Goal: Find specific page/section: Find specific page/section

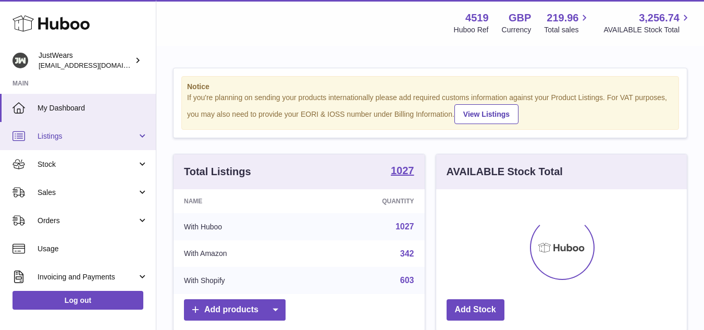
scroll to position [163, 251]
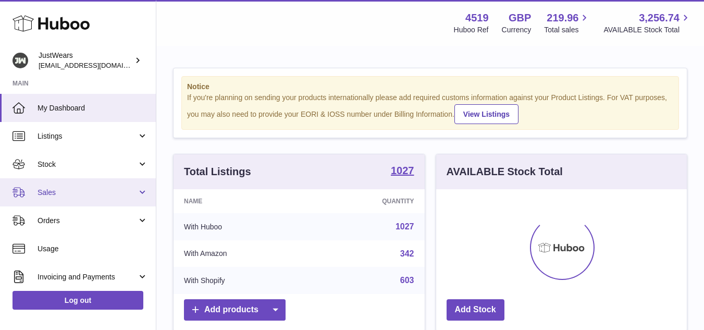
click at [64, 200] on link "Sales" at bounding box center [78, 192] width 156 height 28
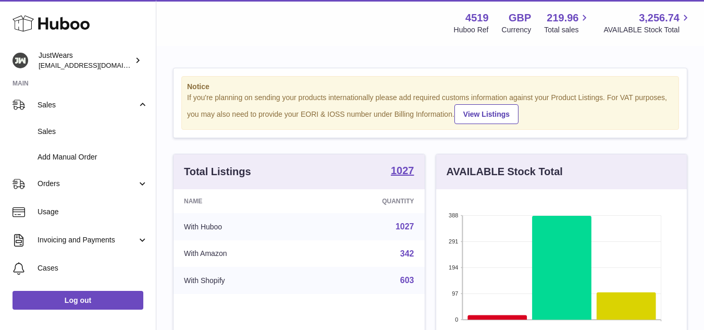
scroll to position [104, 0]
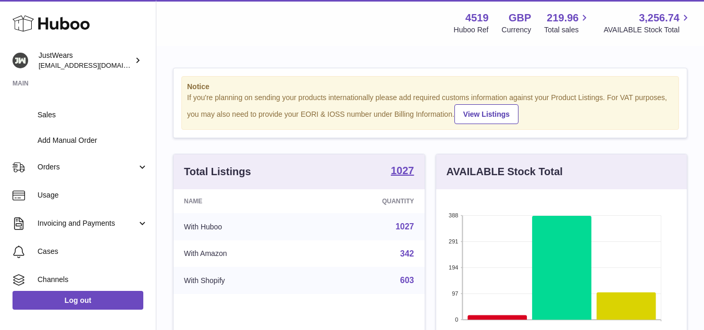
click at [673, 56] on div "Notice If you're planning on sending your products internationally please add r…" at bounding box center [430, 335] width 548 height 576
click at [42, 112] on span "Sales" at bounding box center [93, 115] width 110 height 10
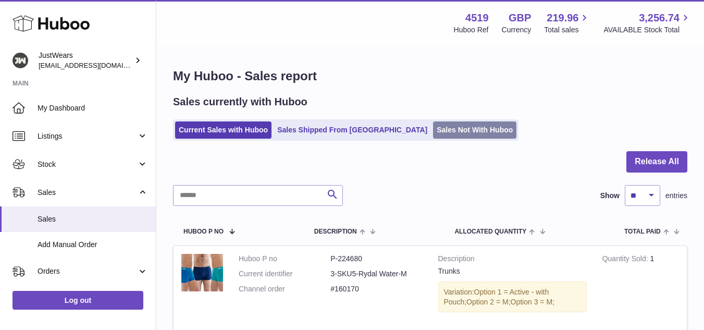
click at [458, 126] on link "Sales Not With Huboo" at bounding box center [474, 129] width 83 height 17
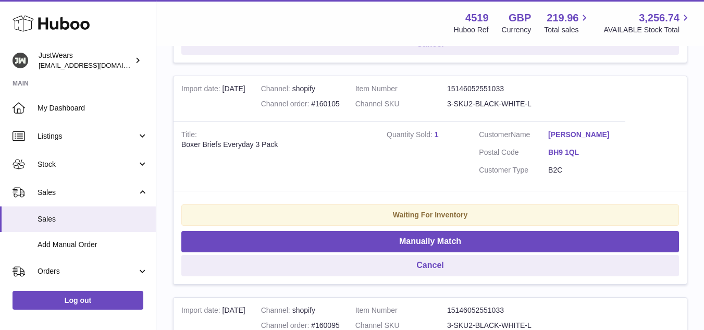
scroll to position [625, 0]
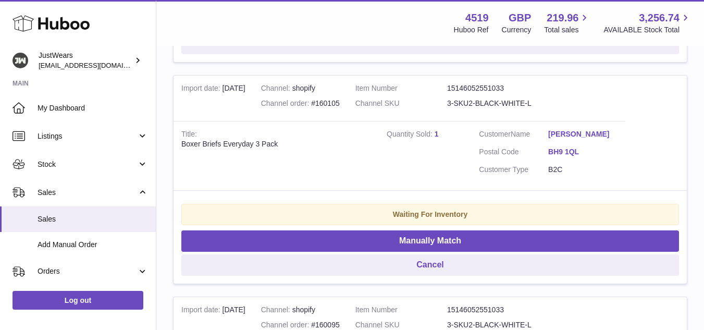
click at [666, 128] on tr "Import date 13th Oct Channel shopify Channel order #160105 Item Number 15146052…" at bounding box center [430, 179] width 514 height 209
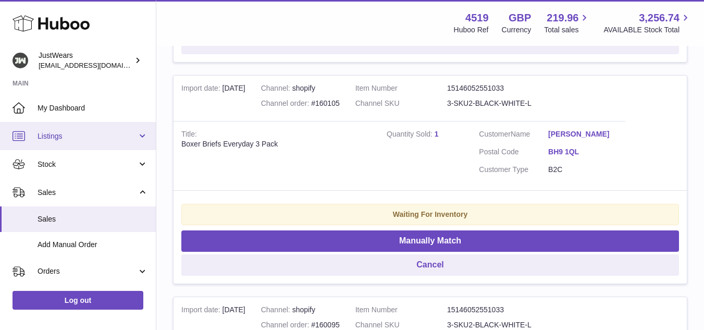
click at [64, 135] on span "Listings" at bounding box center [88, 136] width 100 height 10
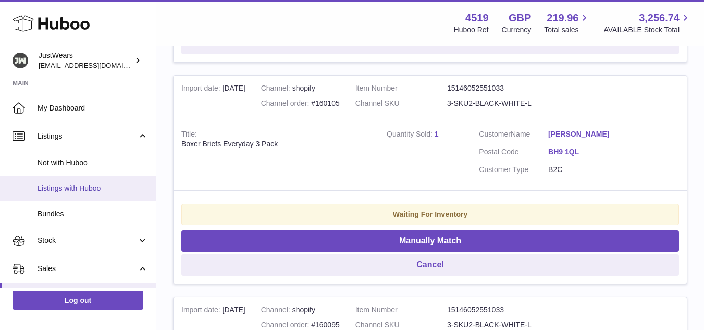
click at [82, 186] on span "Listings with Huboo" at bounding box center [93, 188] width 110 height 10
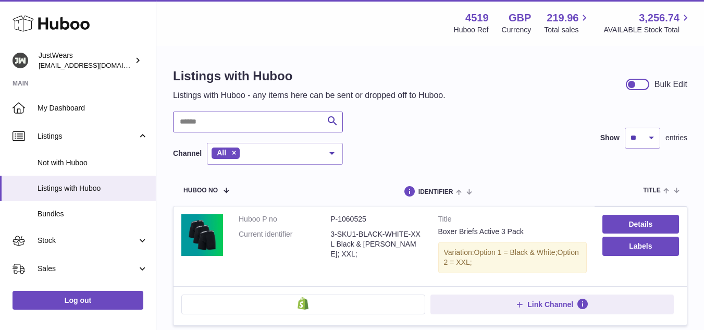
click at [233, 124] on input "text" at bounding box center [258, 122] width 170 height 21
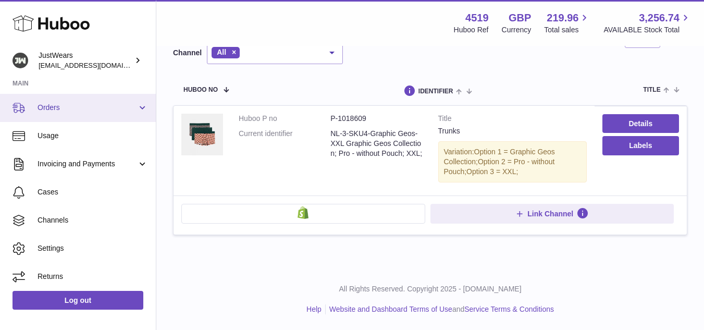
scroll to position [192, 0]
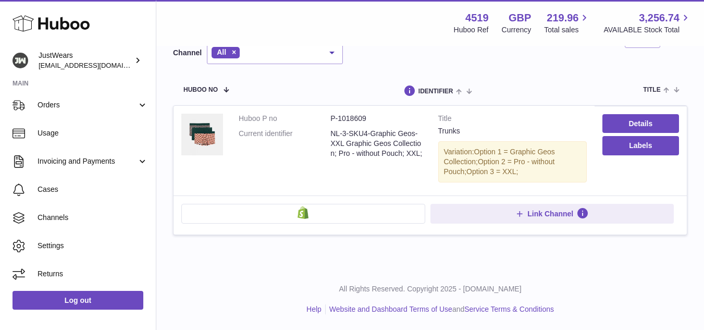
type input "*******"
click at [664, 60] on div "******* Search Channel All All eBay Amazon Shopify Woocommerce Etsy No elements…" at bounding box center [430, 37] width 514 height 53
